Goal: Transaction & Acquisition: Purchase product/service

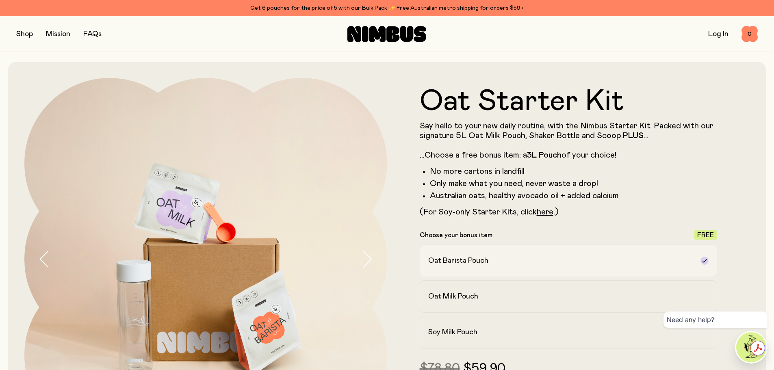
click at [552, 263] on div "Oat Barista Pouch" at bounding box center [561, 261] width 266 height 10
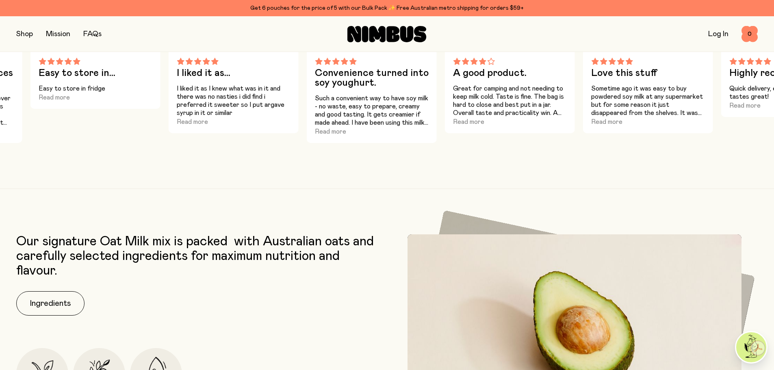
scroll to position [1016, 0]
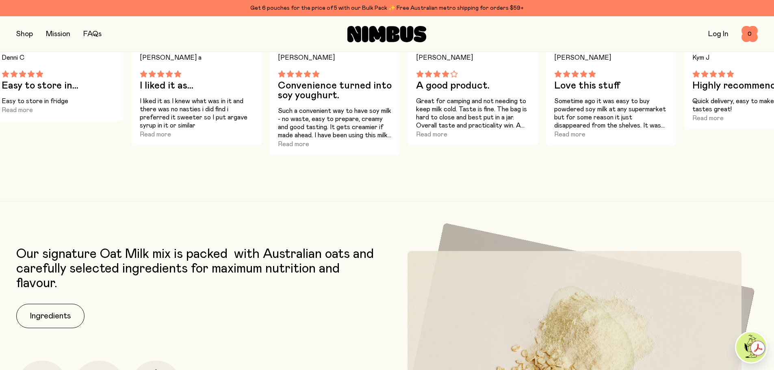
click at [28, 36] on button "button" at bounding box center [24, 33] width 17 height 11
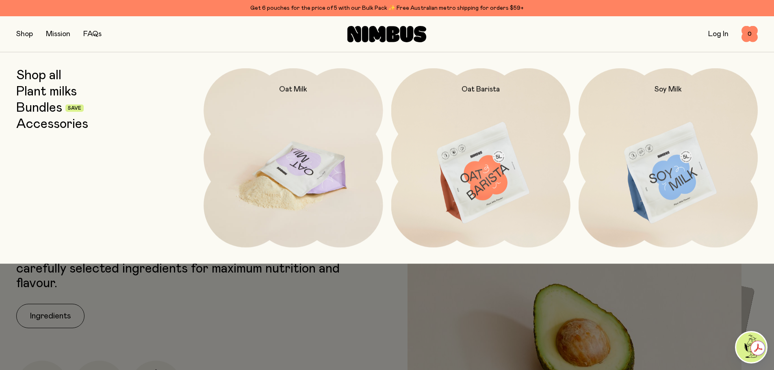
click at [302, 164] on img at bounding box center [293, 173] width 179 height 210
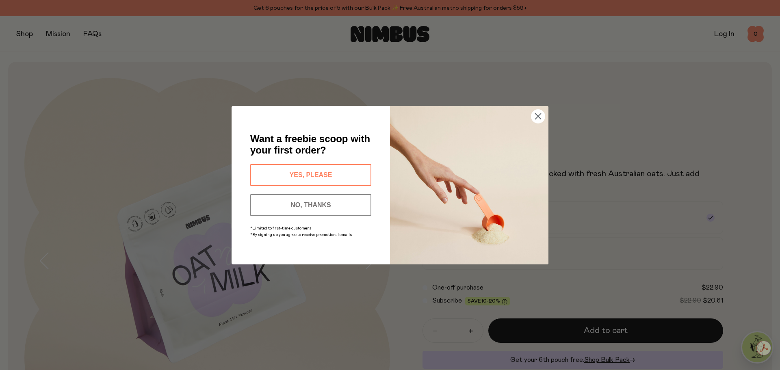
click at [312, 208] on button "NO, THANKS" at bounding box center [310, 205] width 121 height 22
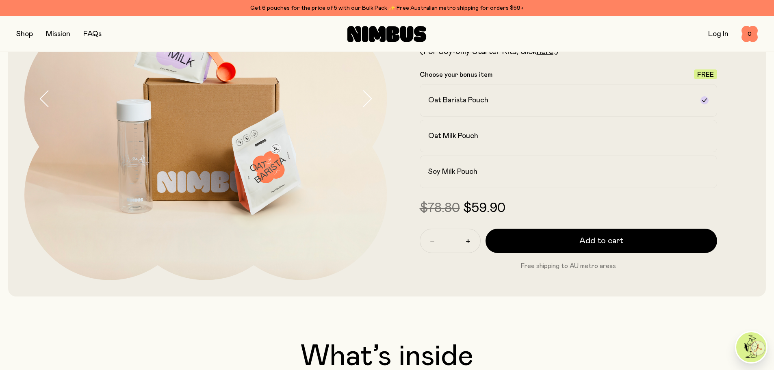
scroll to position [162, 0]
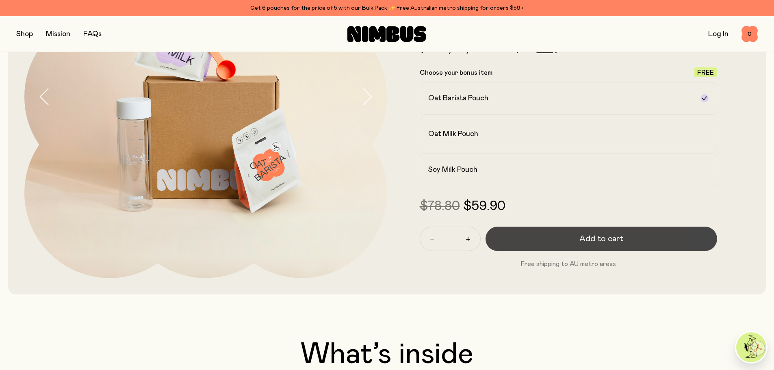
click at [607, 240] on span "Add to cart" at bounding box center [601, 238] width 44 height 11
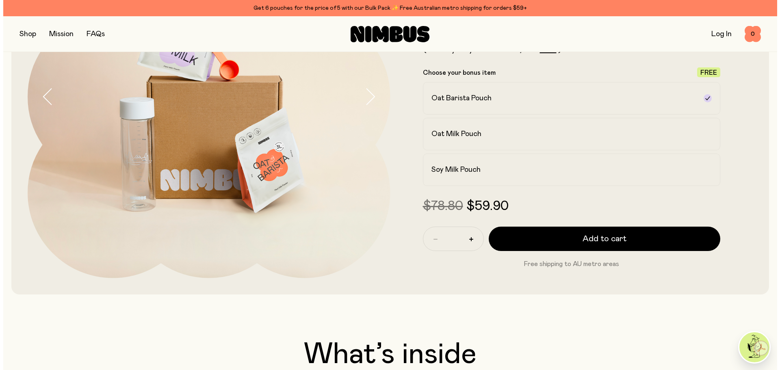
scroll to position [0, 0]
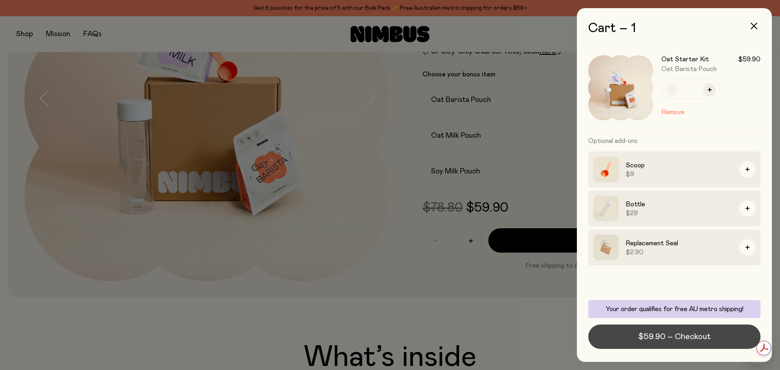
click at [689, 339] on span "$59.90 – Checkout" at bounding box center [674, 336] width 72 height 11
